Goal: Download file/media

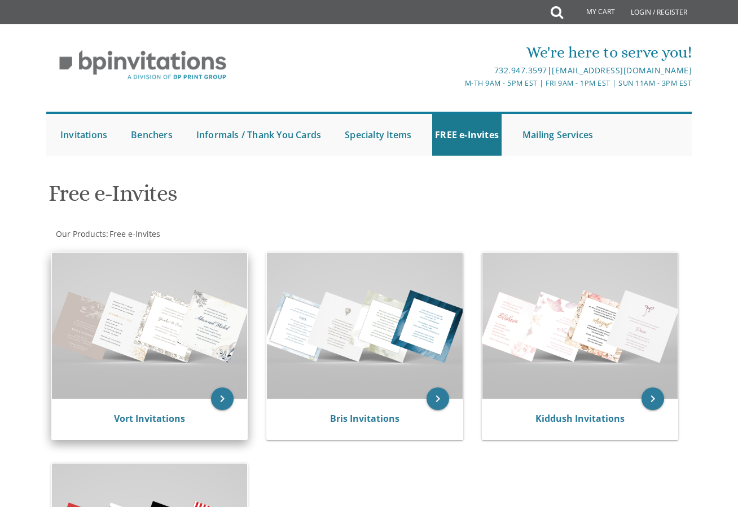
click at [150, 351] on img at bounding box center [149, 326] width 195 height 147
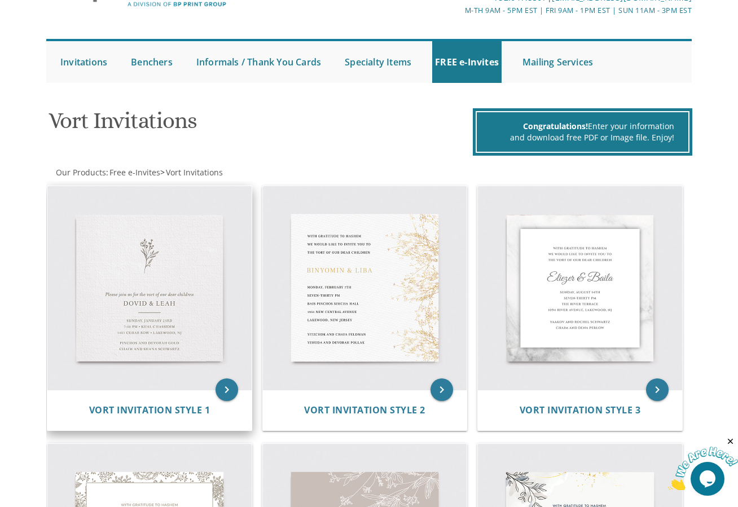
scroll to position [169, 0]
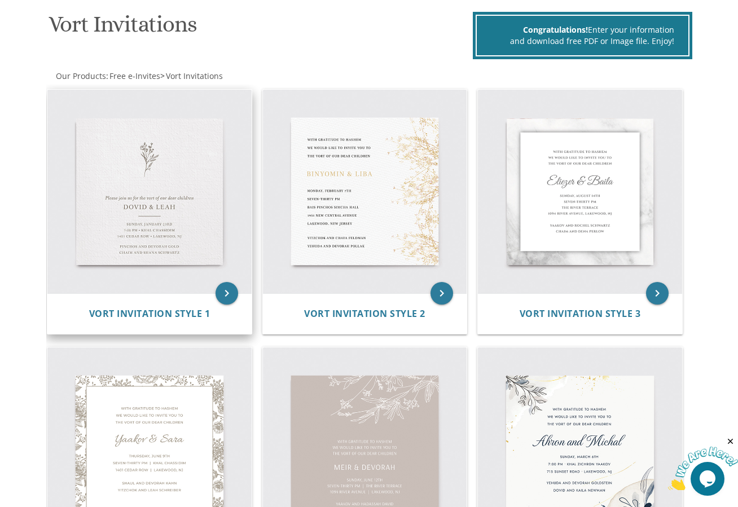
click at [143, 202] on img at bounding box center [149, 192] width 204 height 204
